Goal: Transaction & Acquisition: Purchase product/service

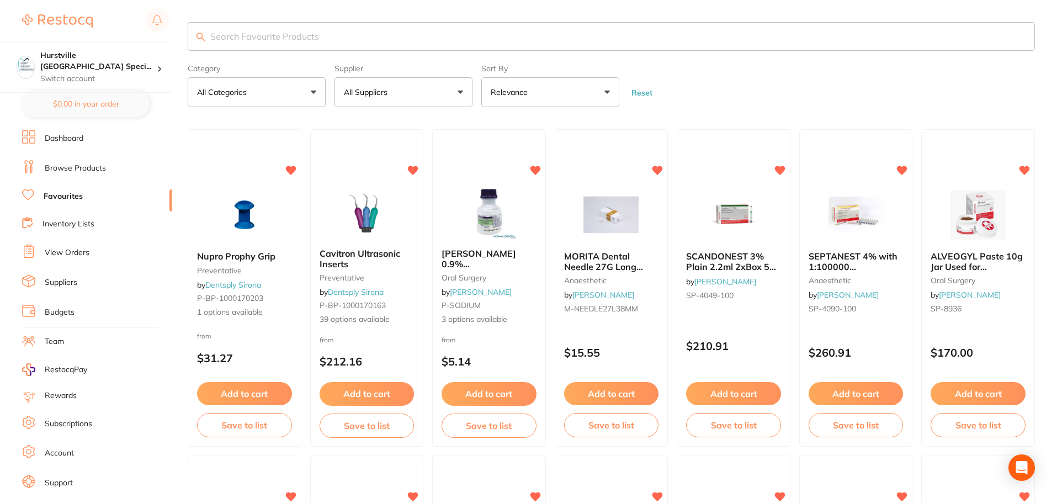
click at [99, 166] on link "Browse Products" at bounding box center [75, 168] width 61 height 11
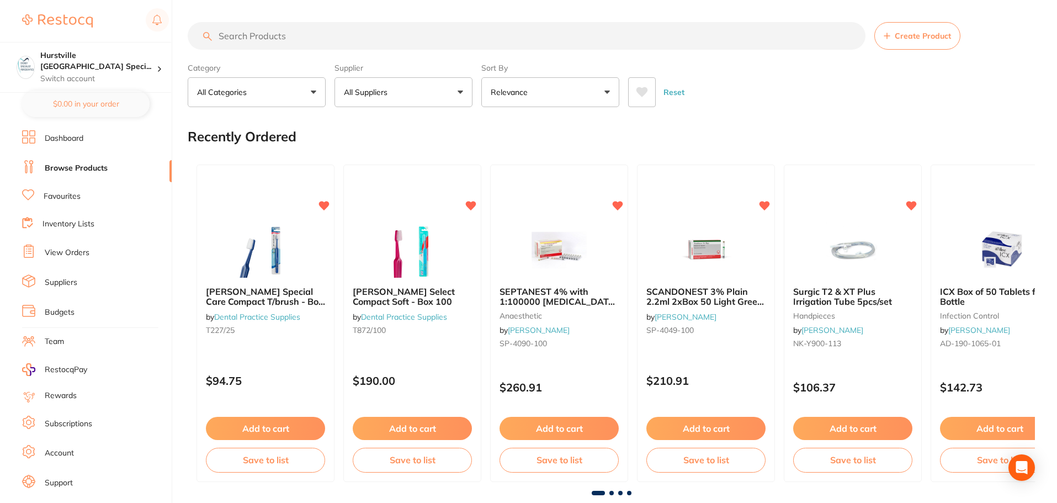
click at [317, 37] on input "search" at bounding box center [526, 36] width 677 height 28
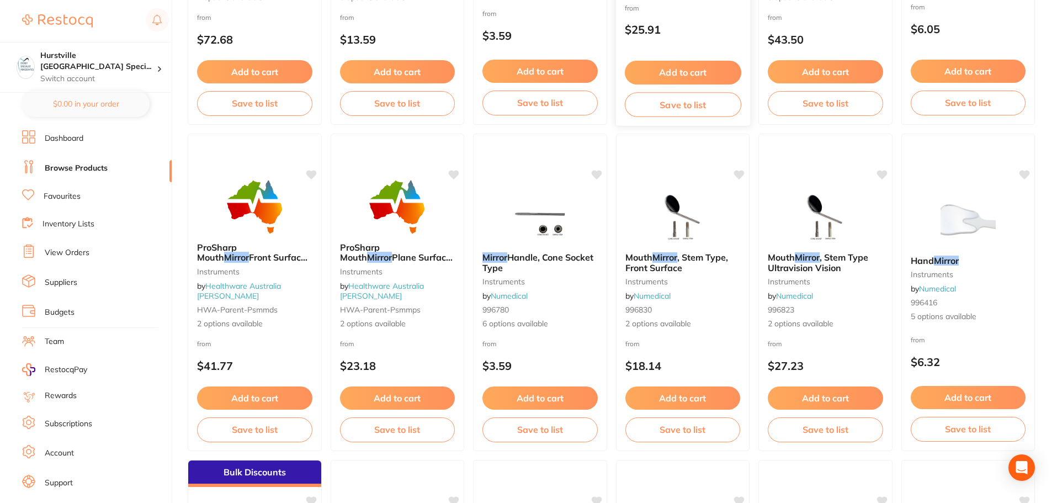
scroll to position [441, 0]
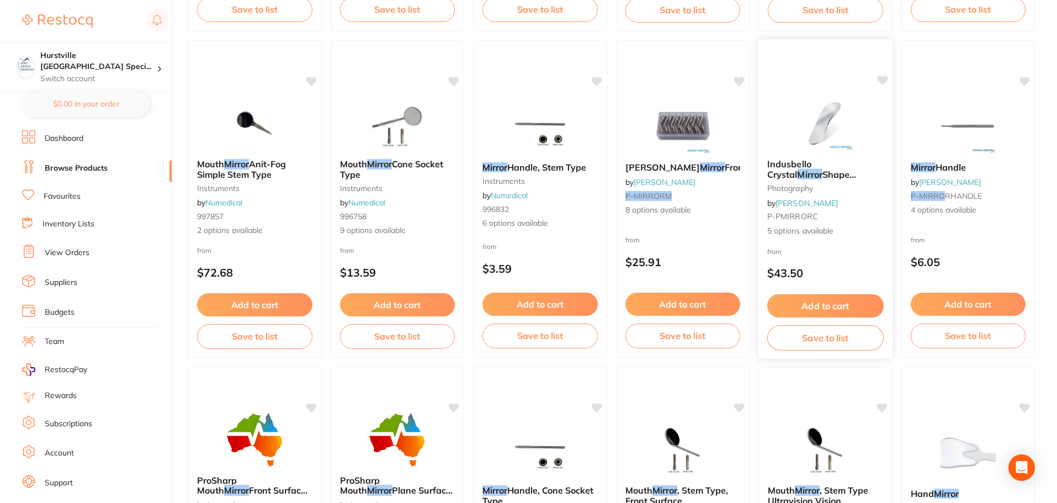
type input "mirror"
click at [817, 127] on img at bounding box center [825, 122] width 72 height 56
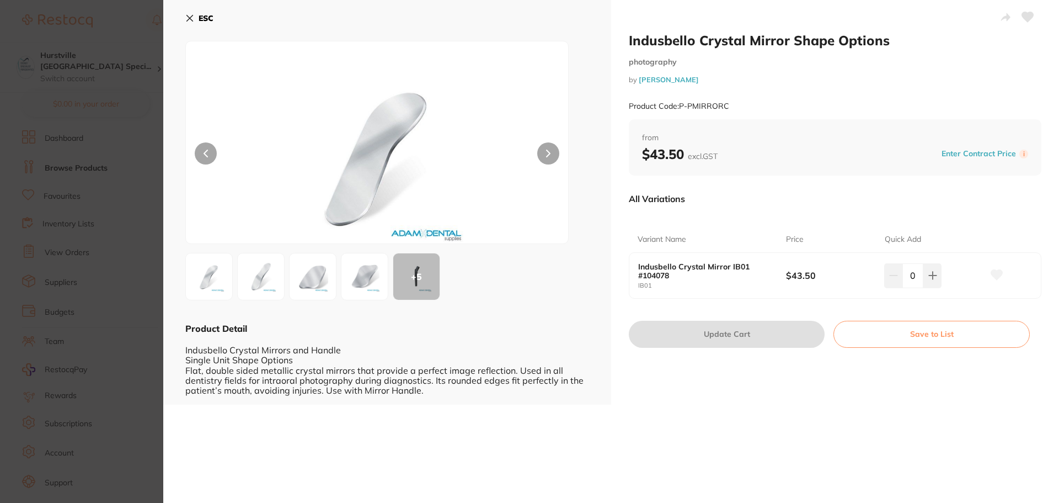
click at [209, 282] on img at bounding box center [209, 277] width 40 height 40
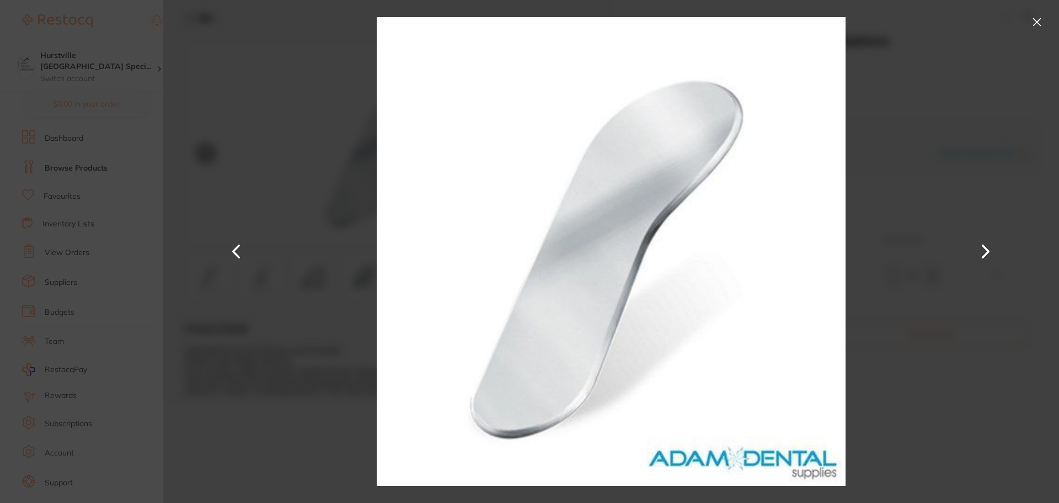
click at [989, 249] on button at bounding box center [986, 252] width 26 height 252
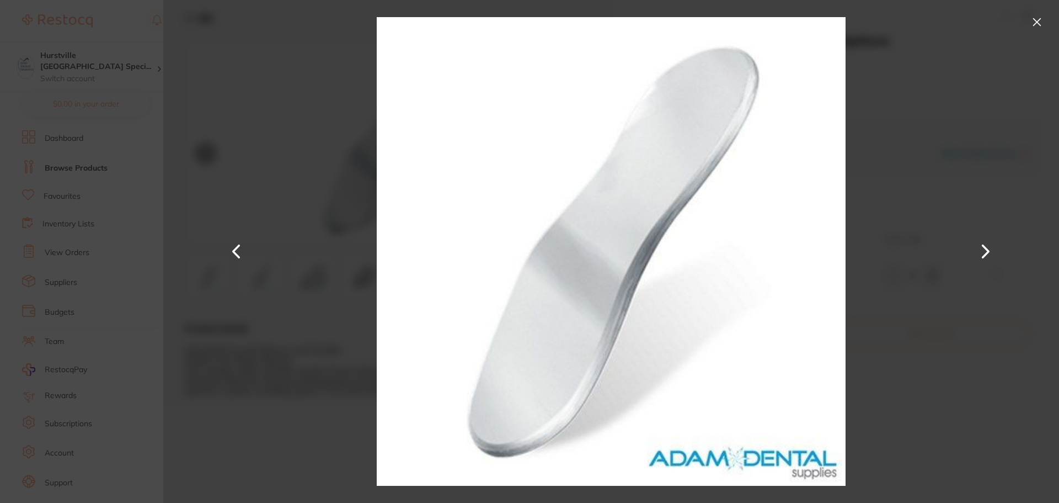
click at [989, 249] on button at bounding box center [986, 252] width 26 height 252
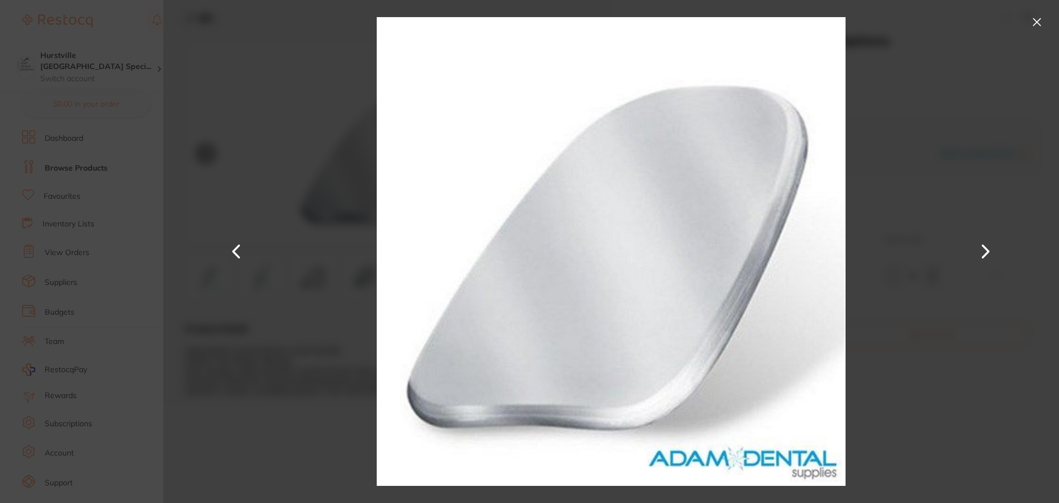
click at [989, 249] on button at bounding box center [986, 252] width 26 height 252
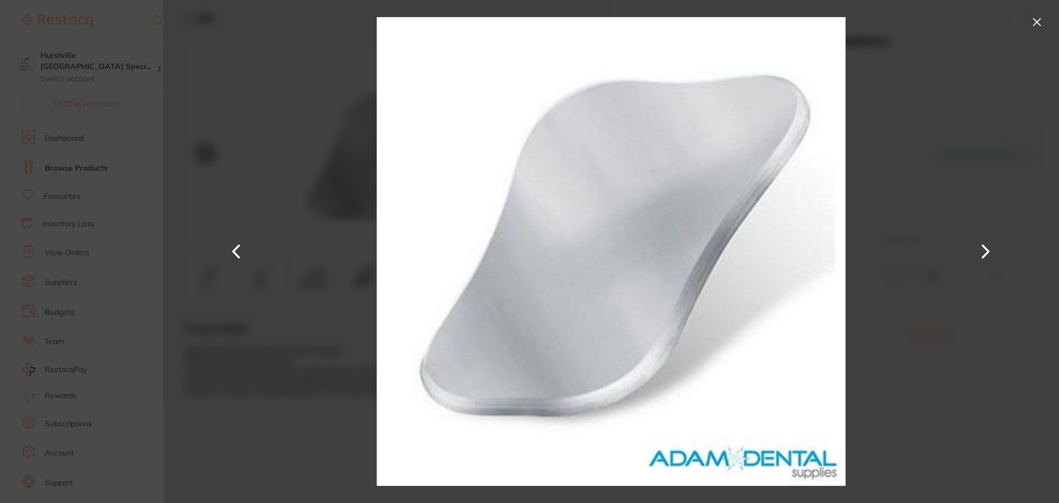
click at [989, 249] on button at bounding box center [986, 252] width 26 height 252
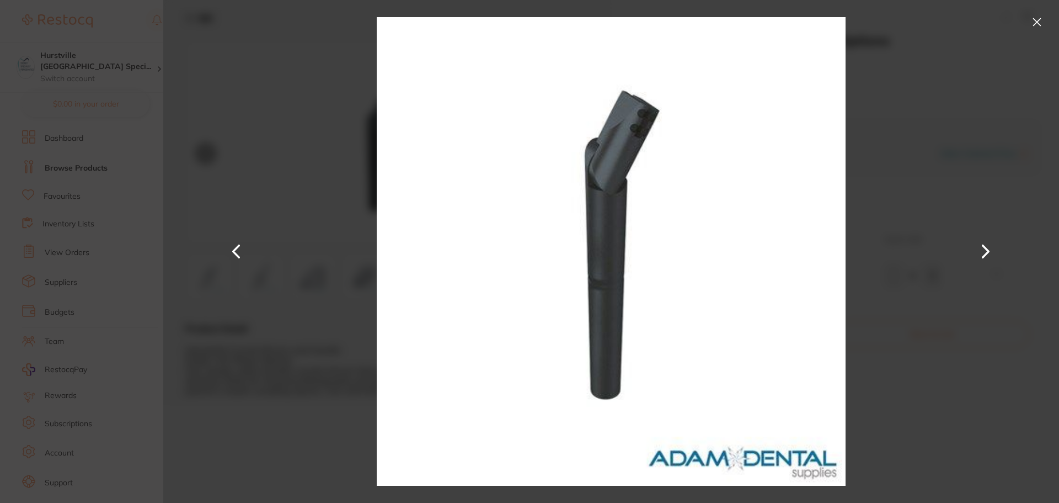
click at [989, 249] on button at bounding box center [986, 252] width 26 height 252
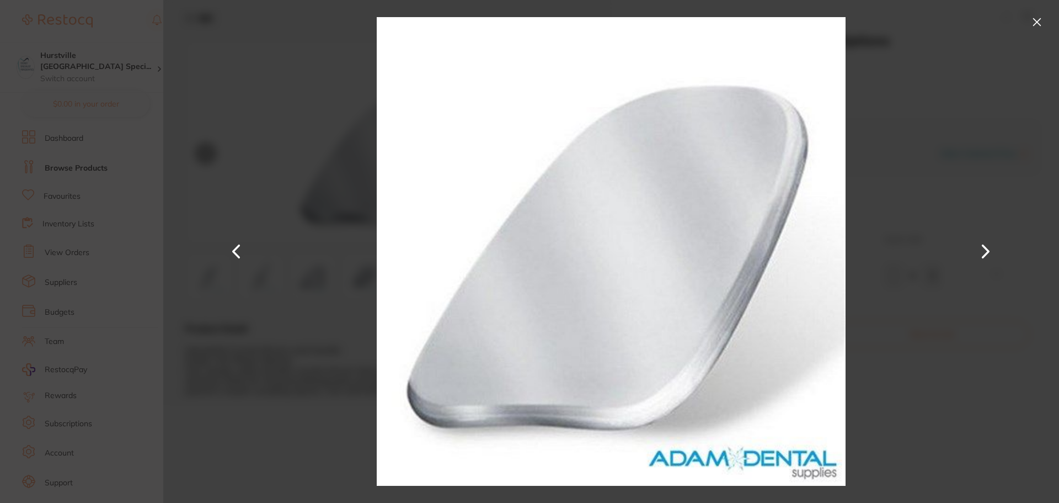
click at [989, 249] on button at bounding box center [986, 252] width 26 height 252
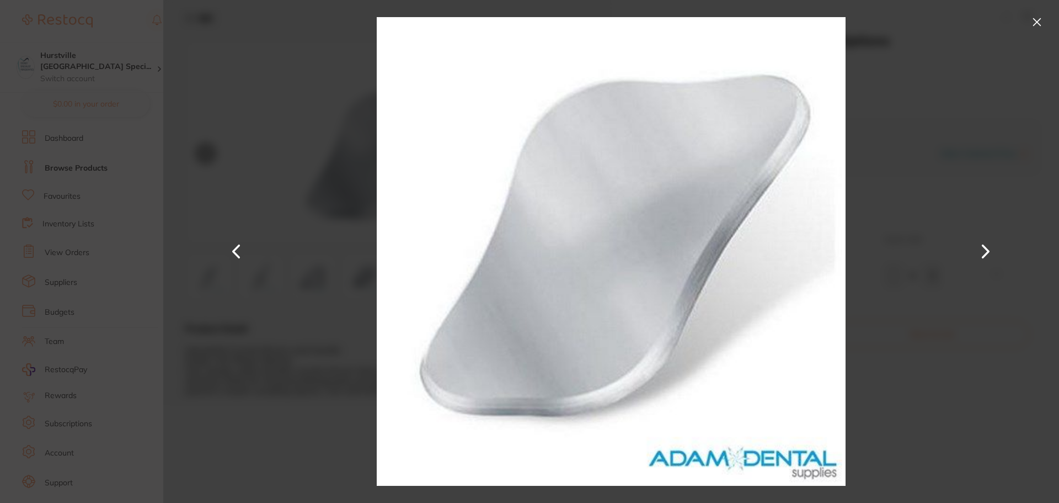
click at [989, 249] on button at bounding box center [986, 252] width 26 height 252
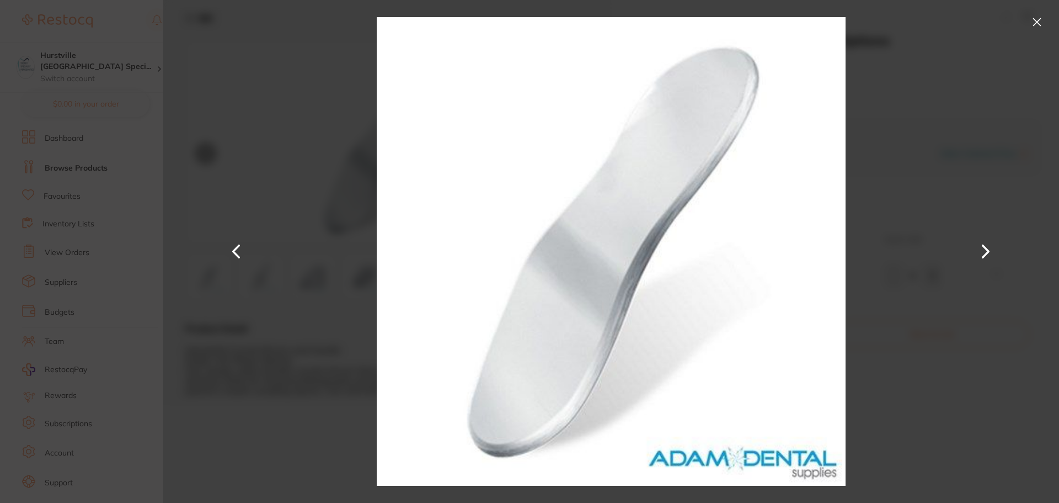
click at [989, 249] on button at bounding box center [986, 252] width 26 height 252
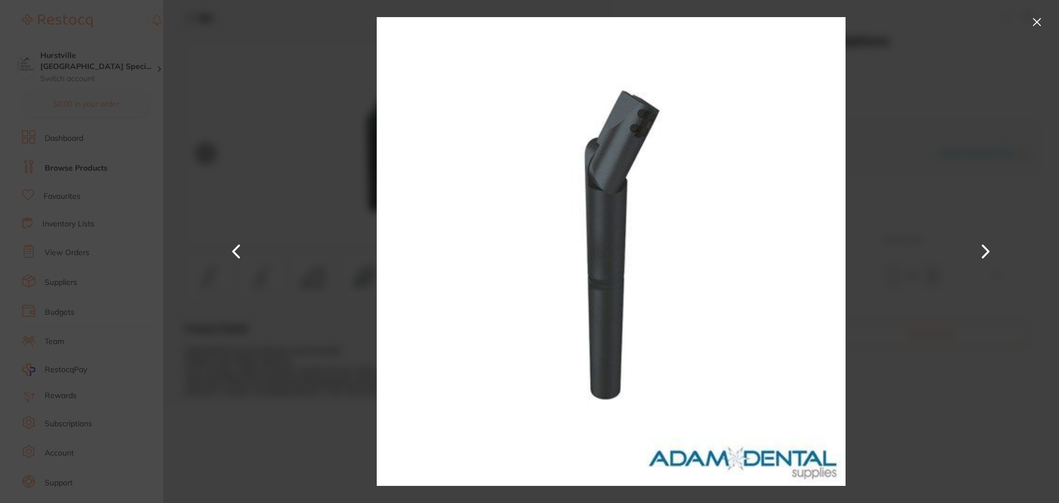
click at [1038, 24] on button at bounding box center [1037, 22] width 18 height 18
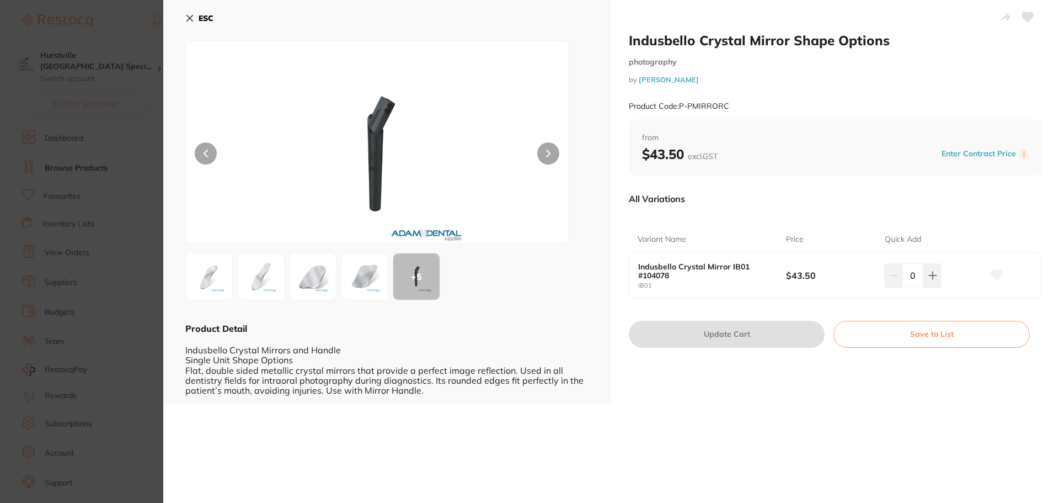
click at [220, 284] on img at bounding box center [209, 277] width 40 height 40
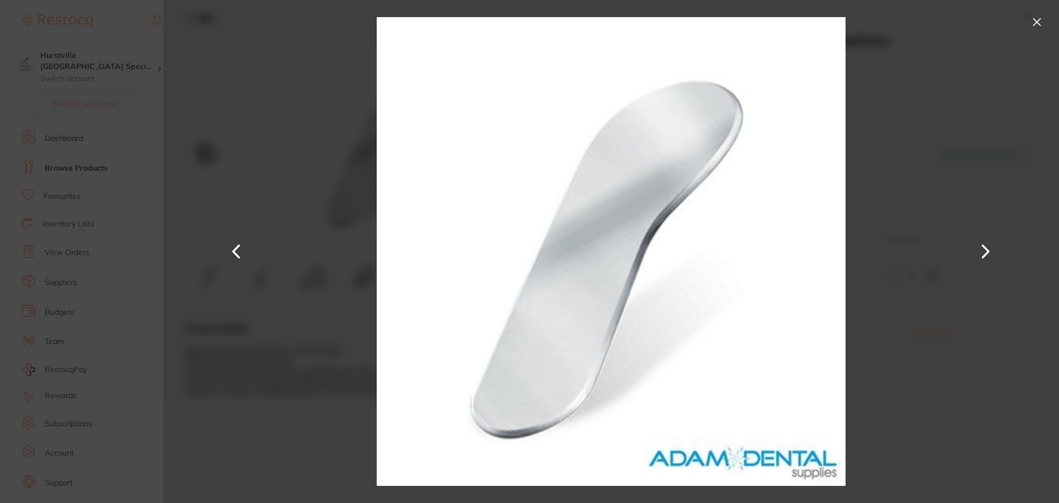
click at [1034, 17] on button at bounding box center [1037, 22] width 18 height 18
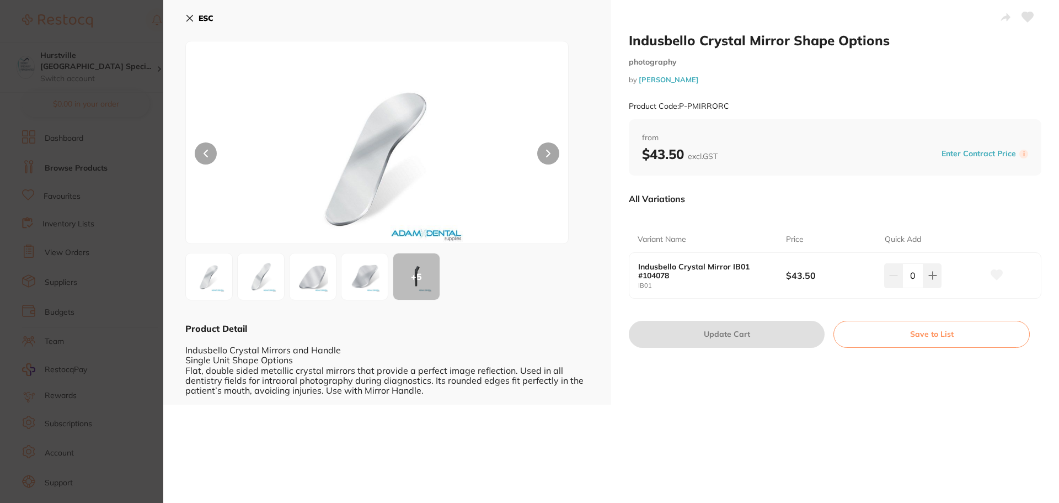
click at [197, 151] on button at bounding box center [206, 153] width 22 height 22
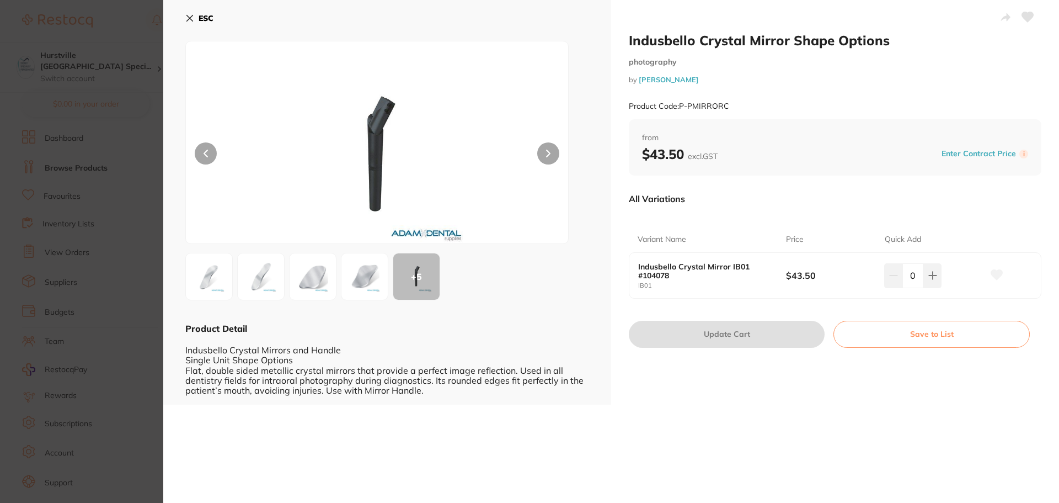
click at [540, 151] on button at bounding box center [548, 153] width 22 height 22
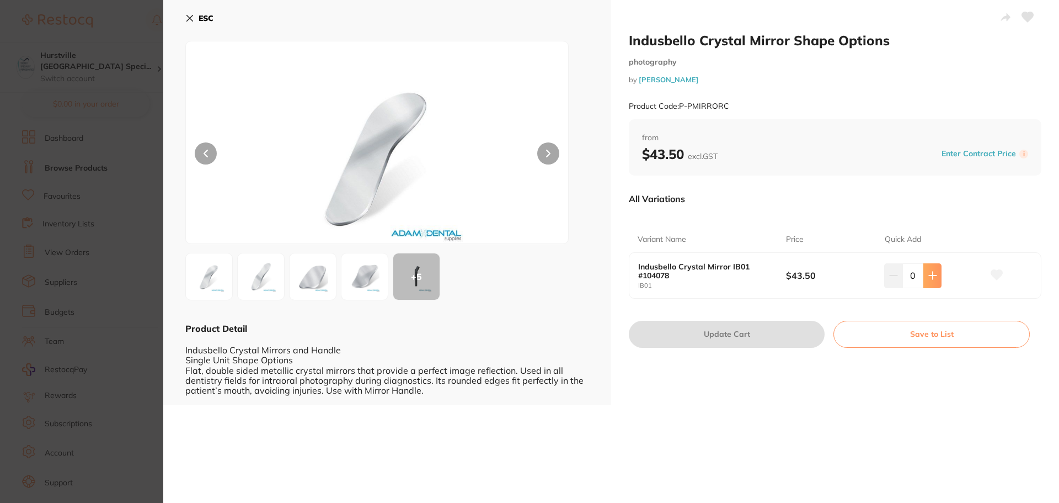
click at [924, 274] on button at bounding box center [933, 275] width 18 height 24
click at [936, 277] on button at bounding box center [933, 275] width 18 height 24
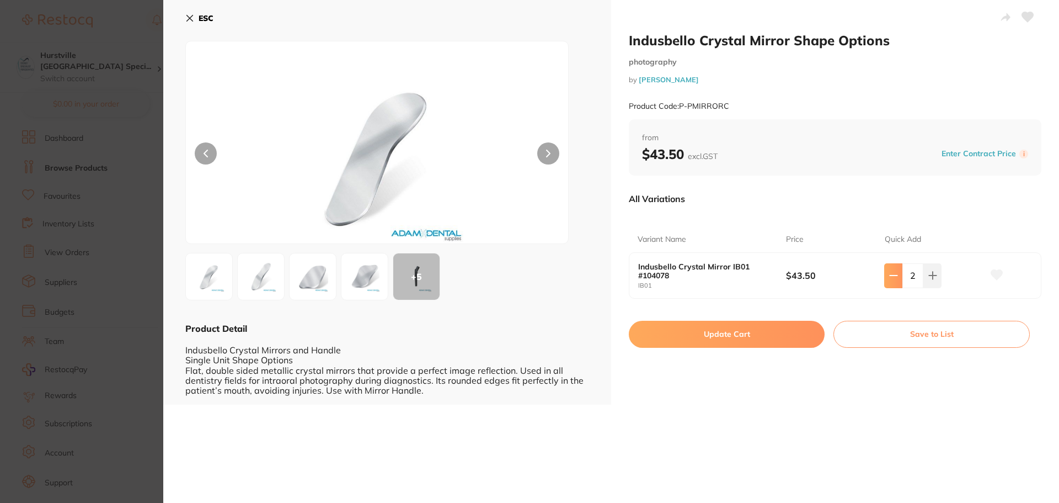
click at [889, 279] on icon at bounding box center [893, 275] width 9 height 9
type input "1"
click at [884, 263] on button at bounding box center [893, 275] width 18 height 24
type input "0"
click at [193, 20] on icon at bounding box center [189, 18] width 9 height 9
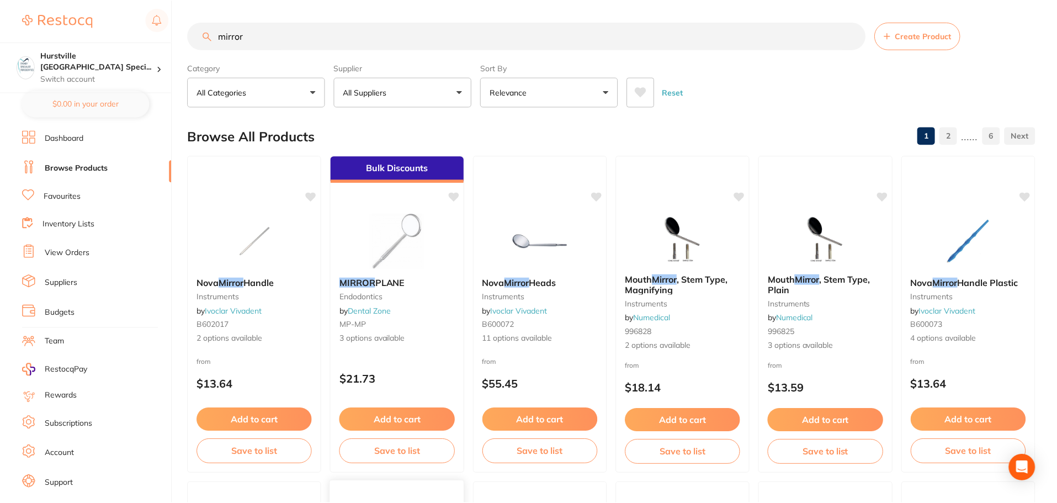
scroll to position [441, 0]
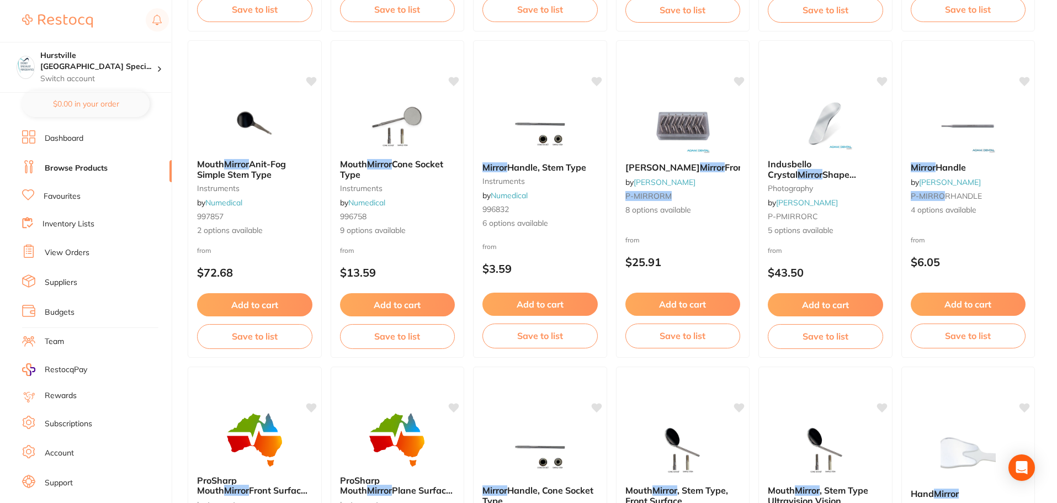
click at [84, 255] on link "View Orders" at bounding box center [67, 252] width 45 height 11
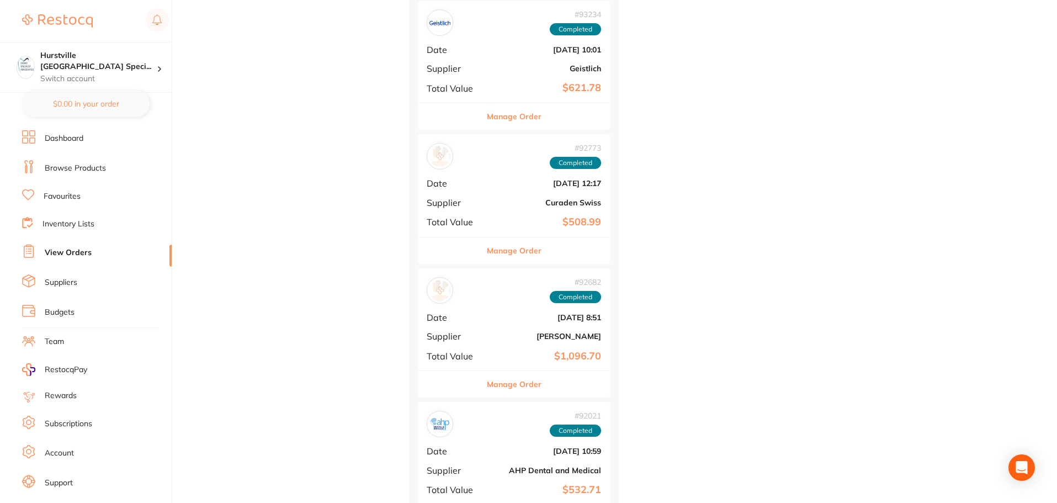
scroll to position [828, 0]
